Goal: Find specific page/section: Find specific page/section

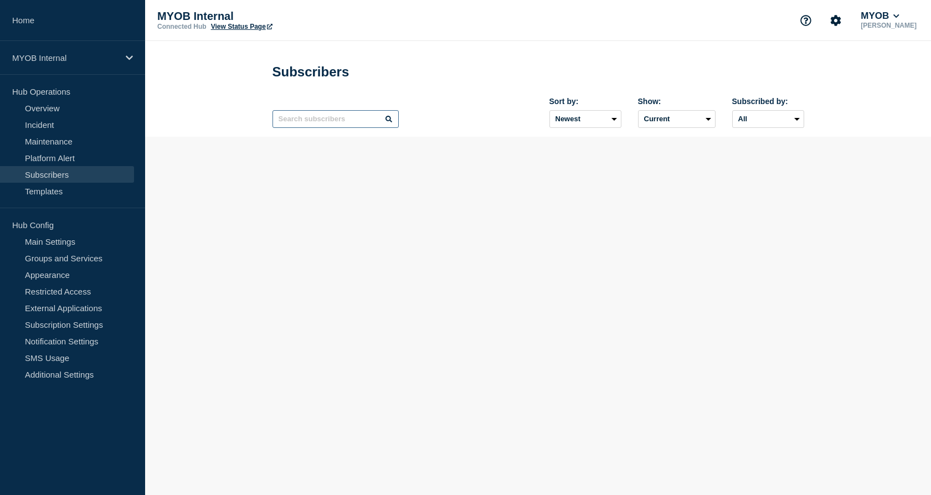
click at [341, 117] on input "text" at bounding box center [335, 119] width 126 height 18
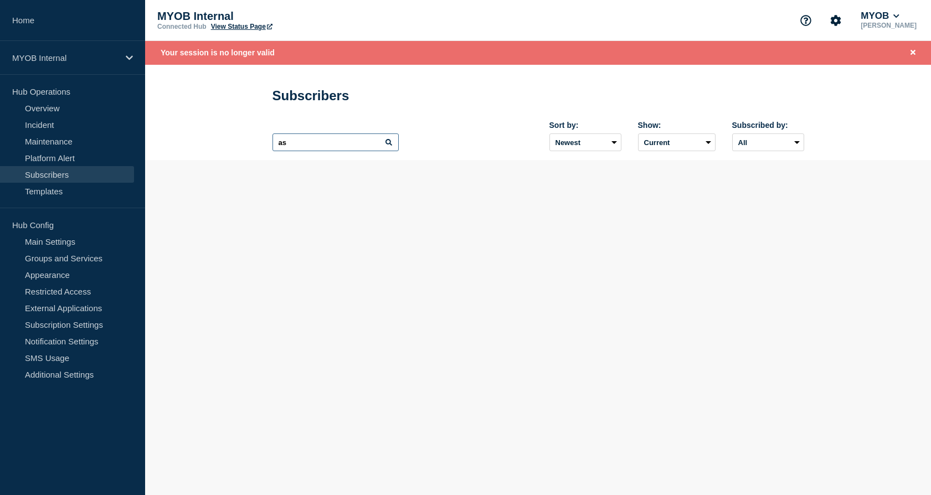
type input "as"
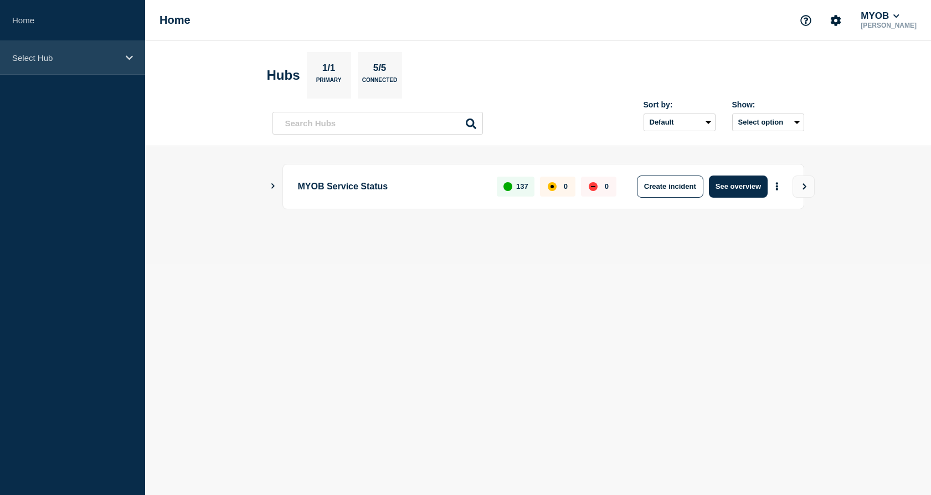
click at [128, 59] on icon at bounding box center [129, 57] width 7 height 4
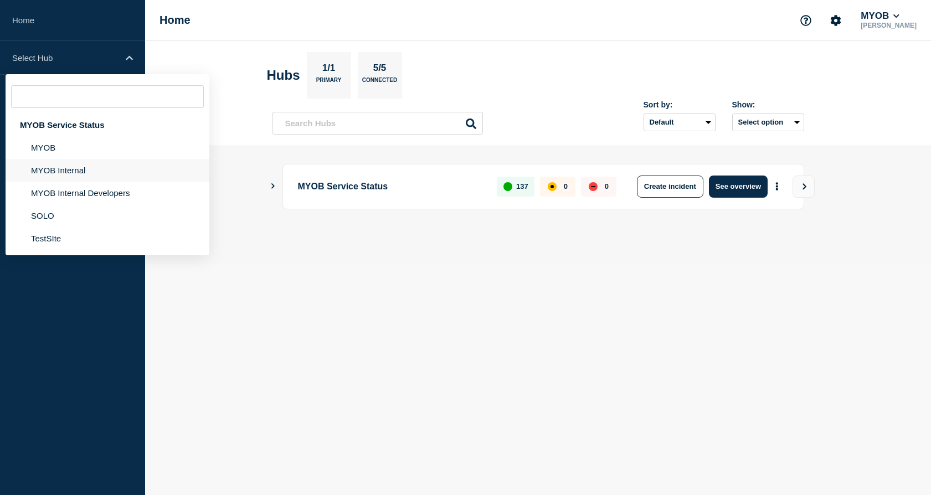
click at [70, 172] on li "MYOB Internal" at bounding box center [108, 170] width 204 height 23
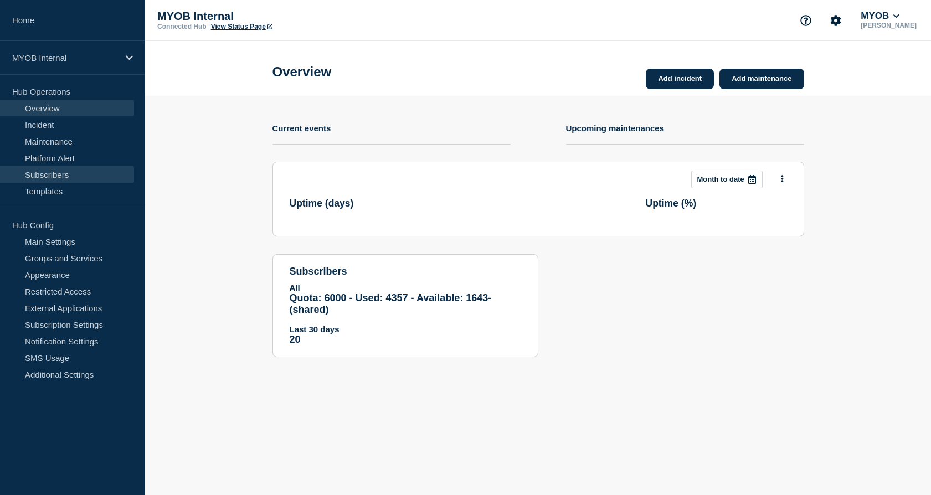
click at [64, 173] on link "Subscribers" at bounding box center [67, 174] width 134 height 17
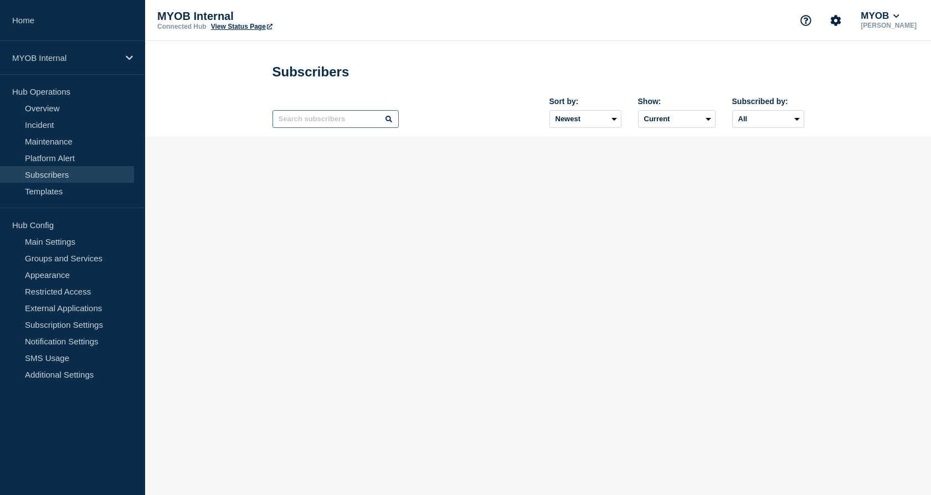
click at [342, 117] on input "text" at bounding box center [335, 119] width 126 height 18
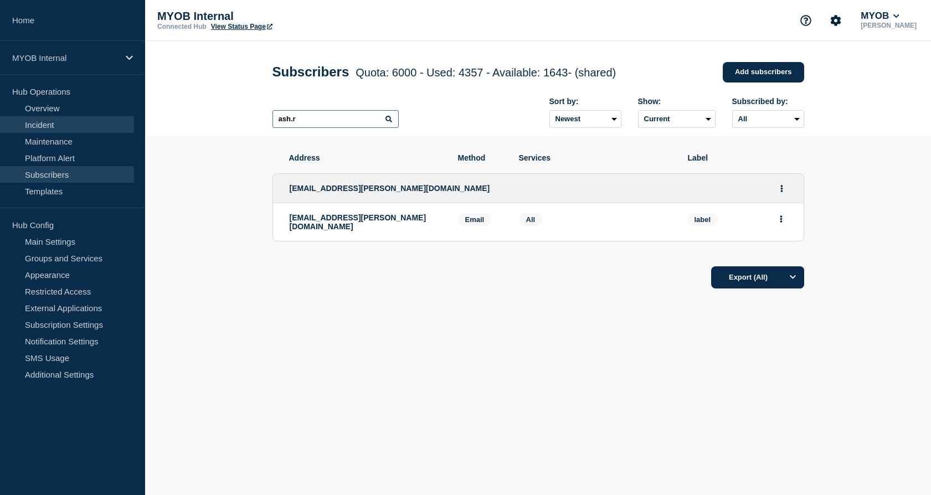
drag, startPoint x: 345, startPoint y: 127, endPoint x: 120, endPoint y: 124, distance: 225.9
click at [120, 124] on div "Home MYOB Internal Hub Operations Overview Incident Maintenance Platform Alert …" at bounding box center [465, 194] width 931 height 389
paste input "ollke@myob.com"
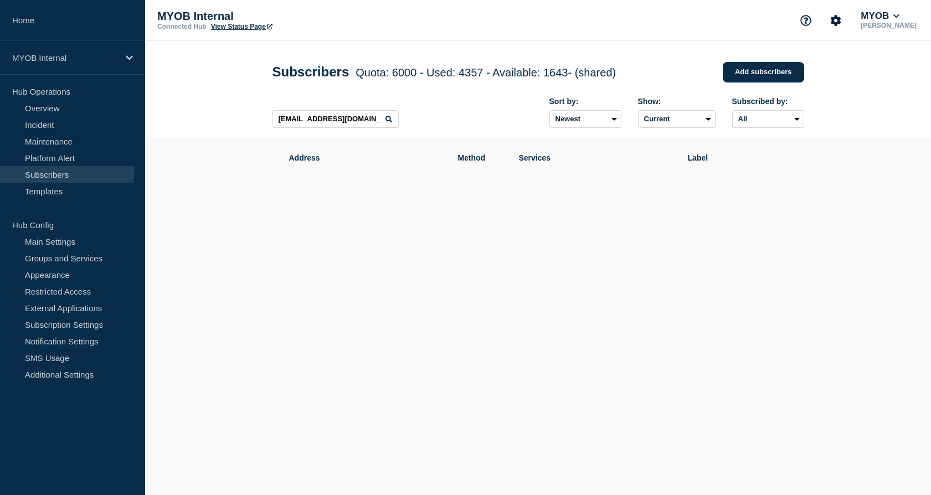
click at [84, 173] on link "Subscribers" at bounding box center [67, 174] width 134 height 17
drag, startPoint x: 370, startPoint y: 122, endPoint x: 238, endPoint y: 114, distance: 132.6
click at [238, 114] on header "Subscribers Quota: 6000 - Used: 4357 - Available: 1643 - (shared) Quota Used Av…" at bounding box center [538, 89] width 786 height 96
paste input "Pritika.Sachdev"
drag, startPoint x: 371, startPoint y: 121, endPoint x: 132, endPoint y: 109, distance: 239.5
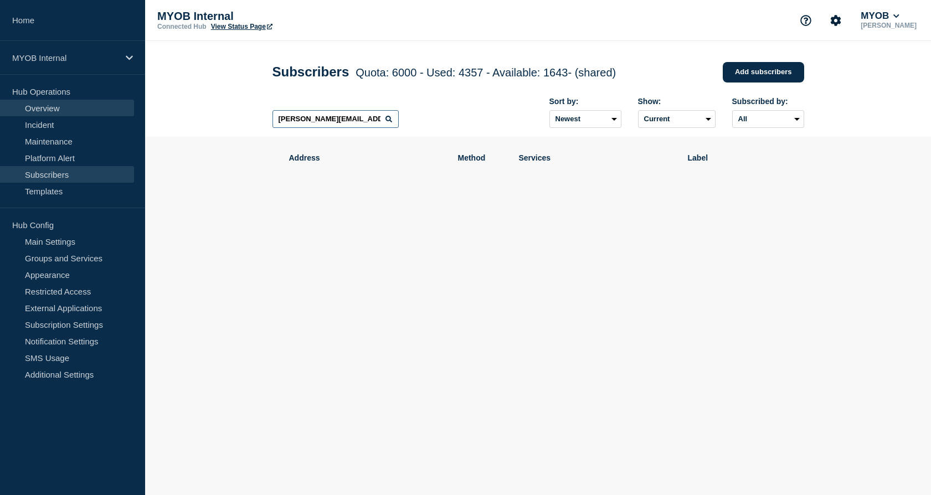
click at [132, 109] on div "Home MYOB Internal Hub Operations Overview Incident Maintenance Platform Alert …" at bounding box center [465, 149] width 931 height 299
paste input "donnariza.simbajon"
drag, startPoint x: 355, startPoint y: 135, endPoint x: 534, endPoint y: 152, distance: 179.7
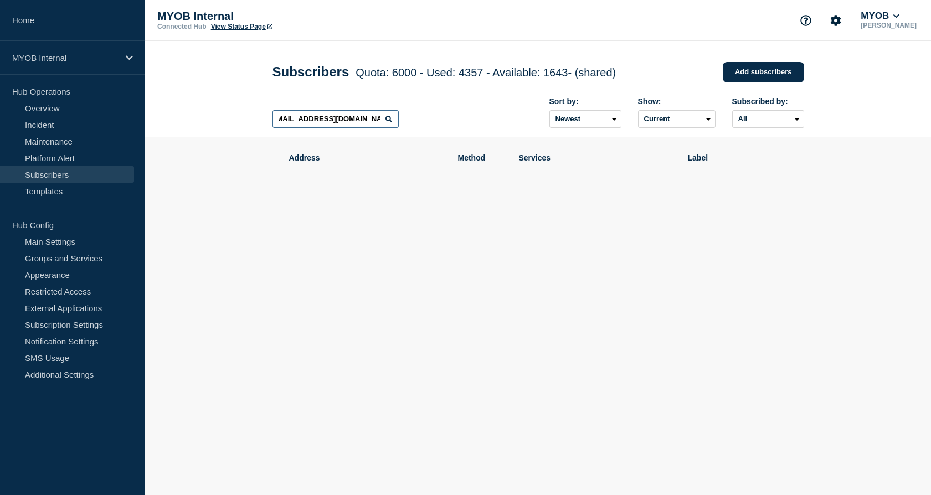
click at [534, 152] on main "Subscribers Quota: 6000 - Used: 4357 - Available: 1643 - (shared) Quota Used Av…" at bounding box center [538, 170] width 786 height 258
paste input "maplehazel.gumatay"
type input "maplehazel.gumatay@myob.com"
click at [53, 172] on link "Subscribers" at bounding box center [67, 174] width 134 height 17
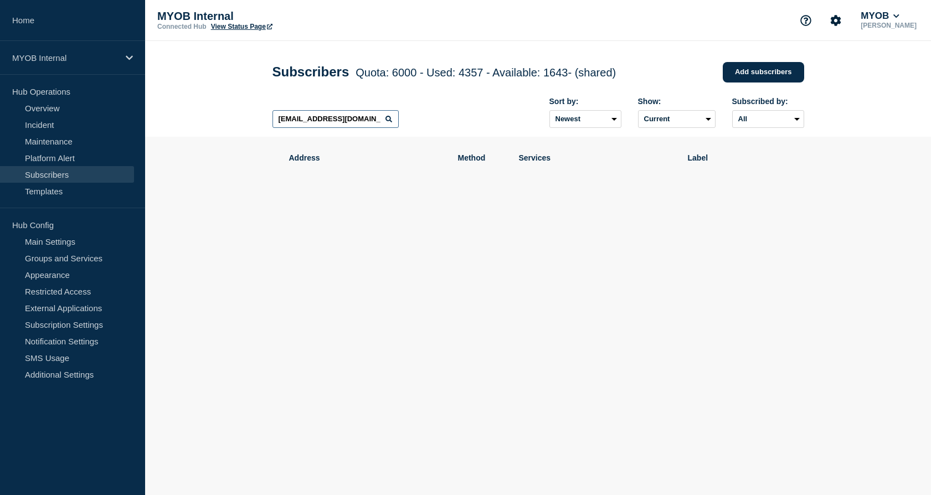
scroll to position [0, 12]
drag, startPoint x: 275, startPoint y: 122, endPoint x: 450, endPoint y: 127, distance: 174.5
click at [450, 127] on div "maplehazel.gumatay@myob.com Sort by: Newest Oldest Show: Current Deleted Recent…" at bounding box center [538, 113] width 532 height 48
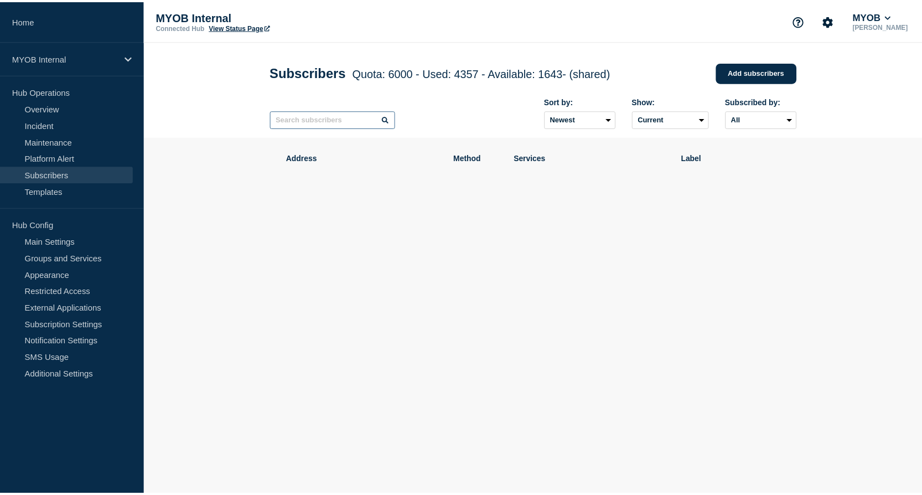
scroll to position [0, 0]
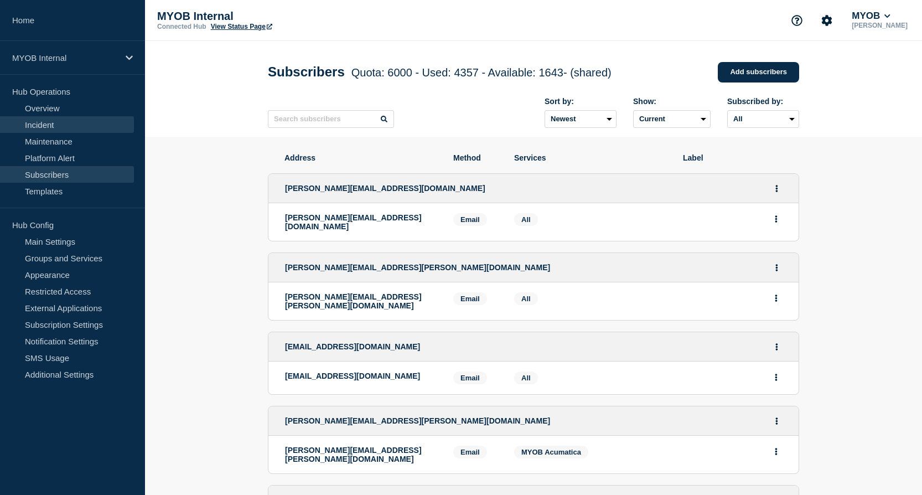
click at [57, 123] on link "Incident" at bounding box center [67, 124] width 134 height 17
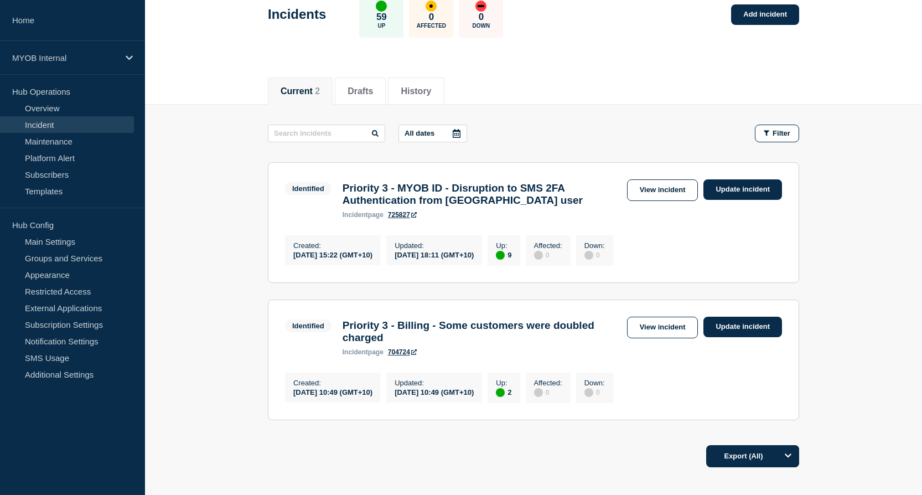
scroll to position [43, 0]
